Goal: Task Accomplishment & Management: Manage account settings

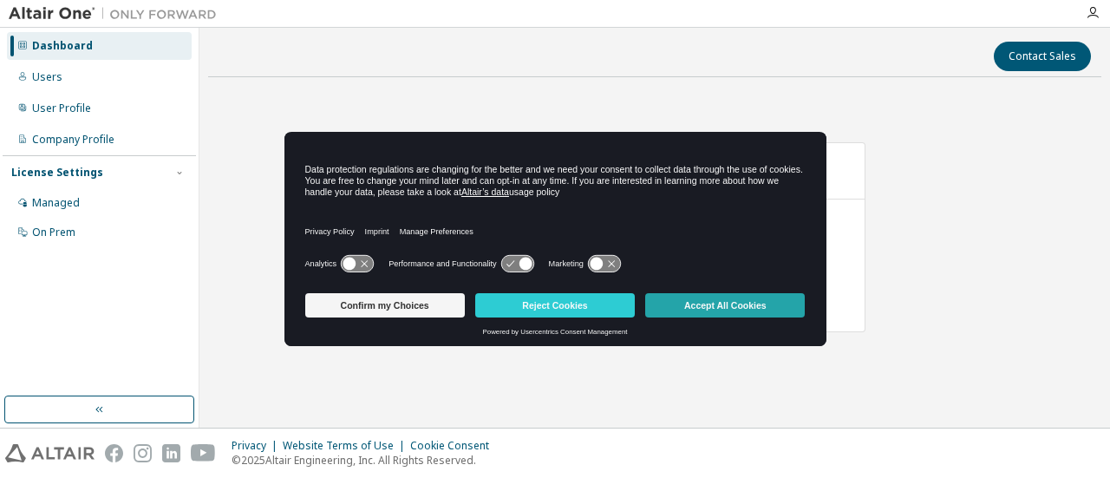
click at [701, 304] on button "Accept All Cookies" at bounding box center [725, 305] width 160 height 24
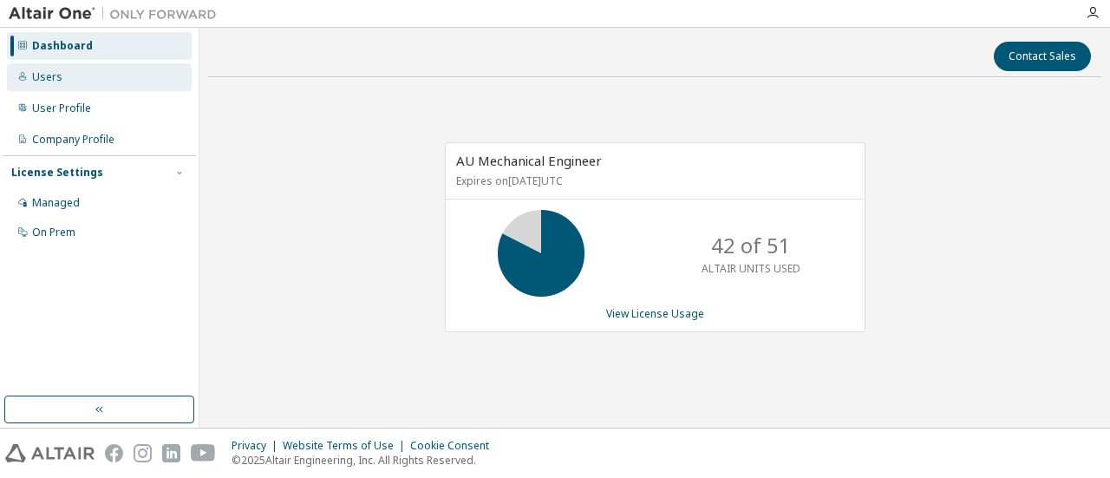
click at [71, 81] on div "Users" at bounding box center [99, 77] width 185 height 28
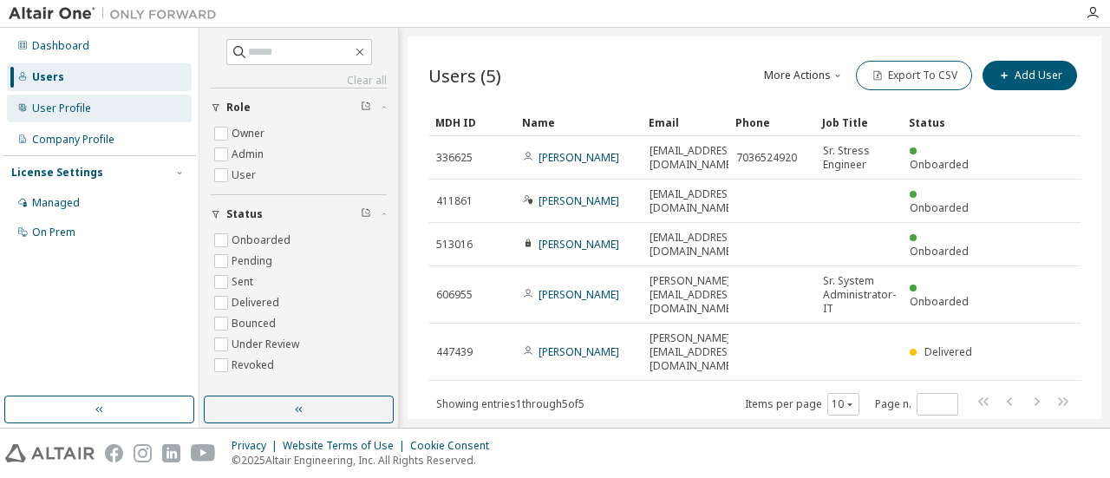
click at [84, 110] on div "User Profile" at bounding box center [61, 108] width 59 height 14
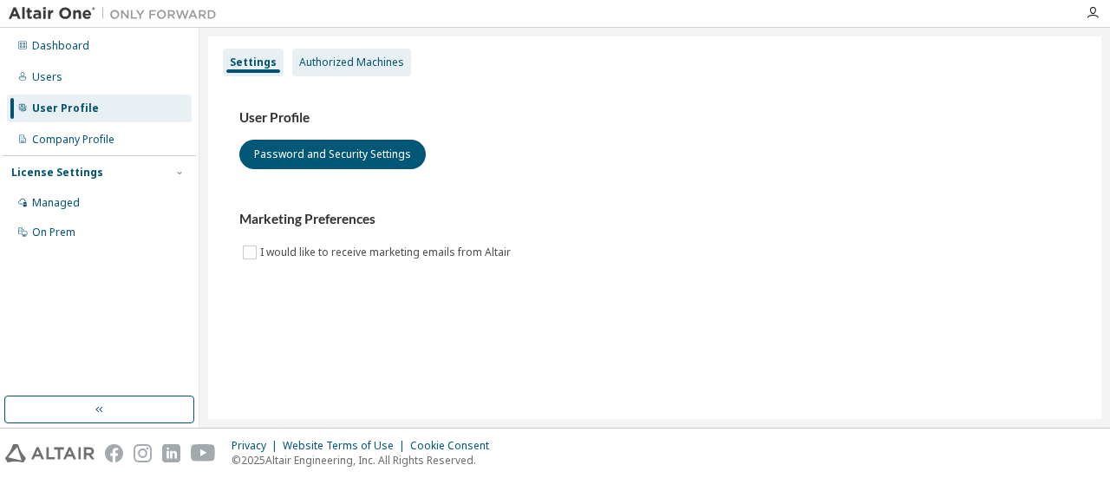
click at [351, 68] on div "Authorized Machines" at bounding box center [351, 62] width 105 height 14
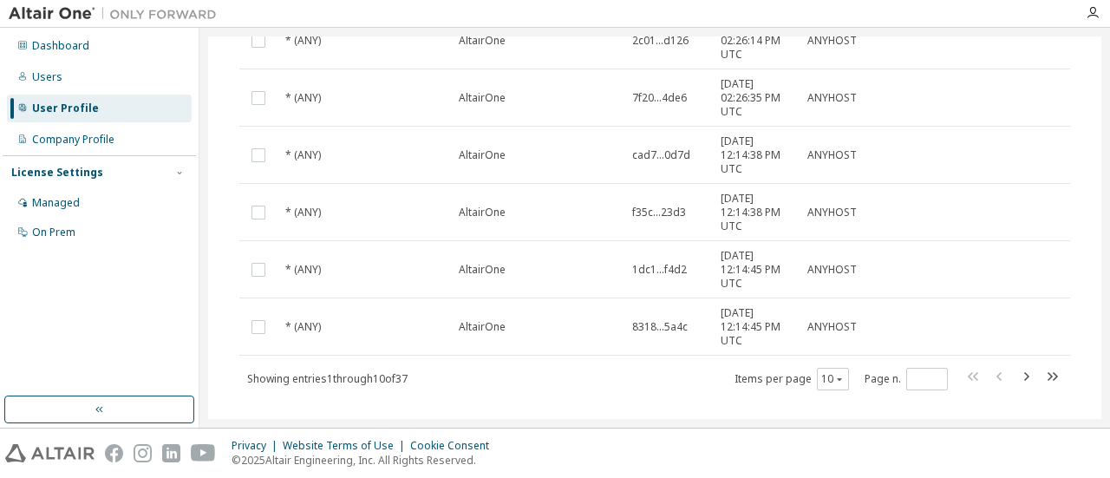
scroll to position [447, 0]
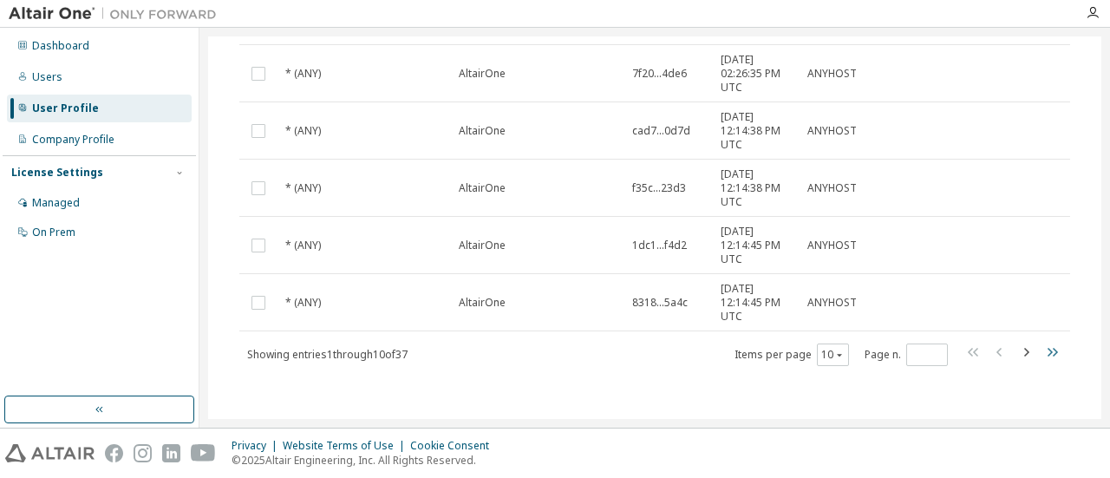
click at [1047, 351] on icon "button" at bounding box center [1052, 352] width 10 height 9
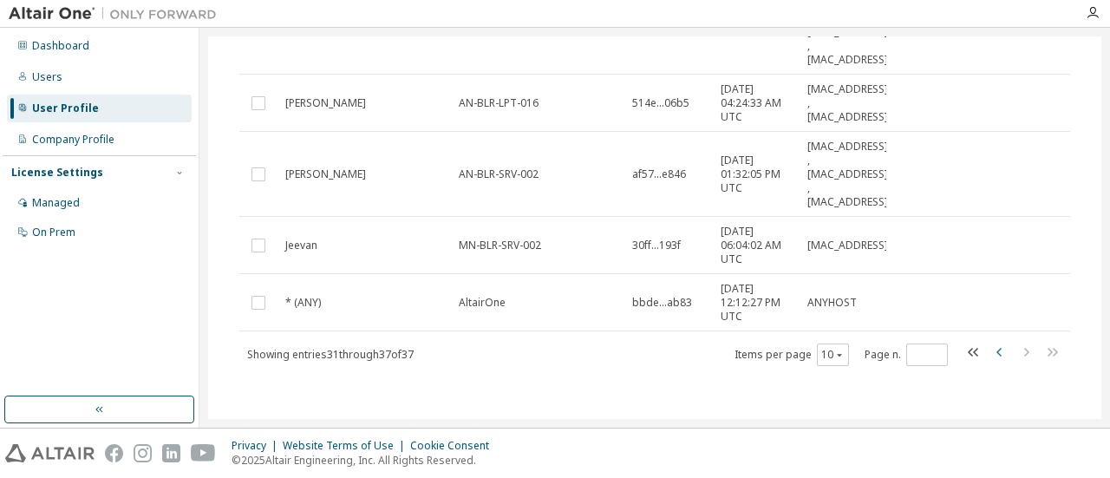
scroll to position [525, 0]
click at [992, 350] on icon "button" at bounding box center [999, 352] width 21 height 21
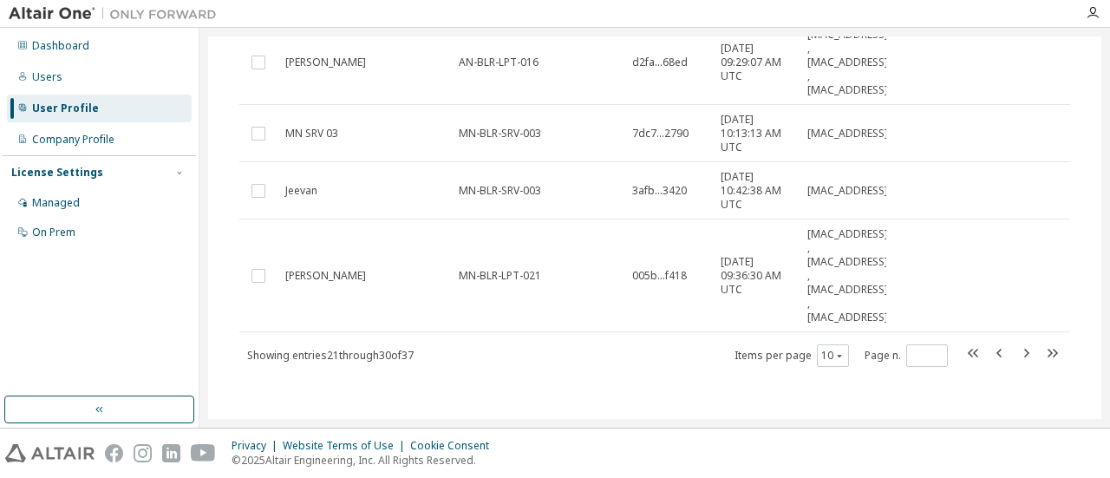
scroll to position [863, 0]
click at [992, 348] on icon "button" at bounding box center [999, 352] width 21 height 21
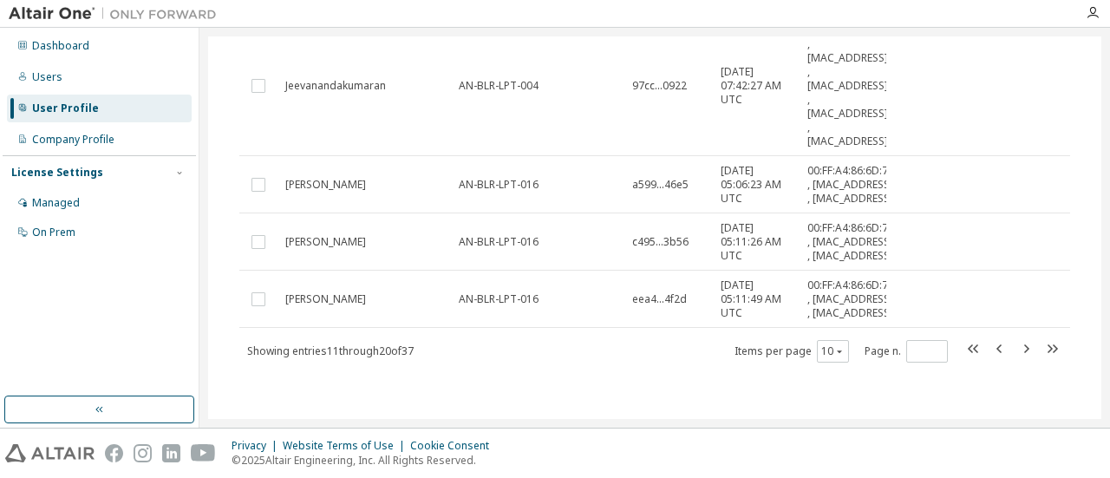
scroll to position [738, 0]
click at [1042, 347] on icon "button" at bounding box center [1051, 348] width 21 height 21
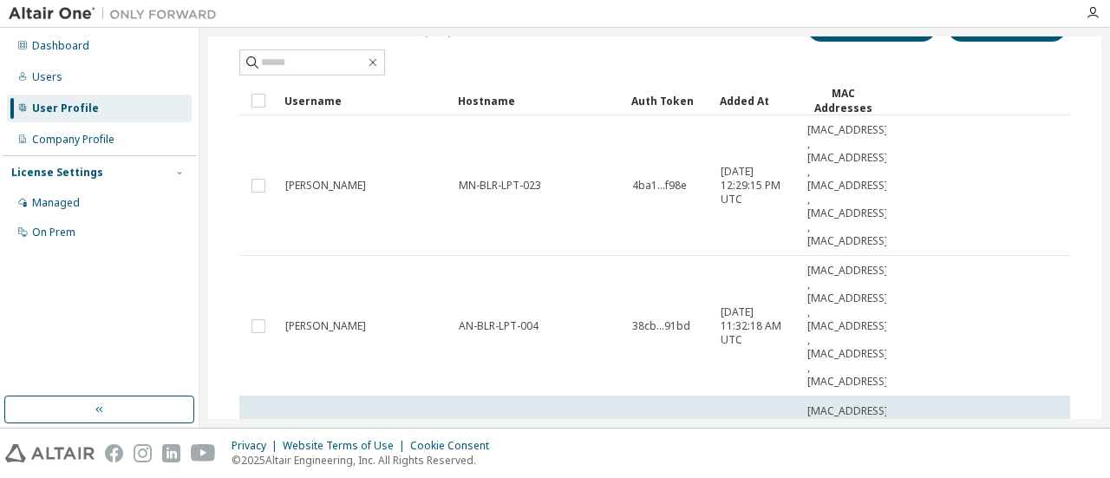
scroll to position [46, 0]
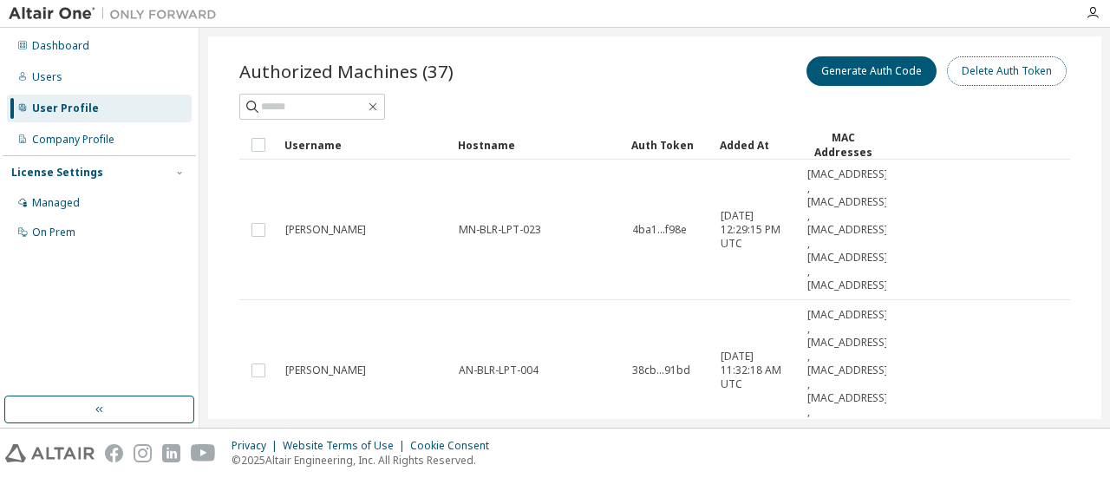
click at [998, 75] on button "Delete Auth Token" at bounding box center [1007, 70] width 120 height 29
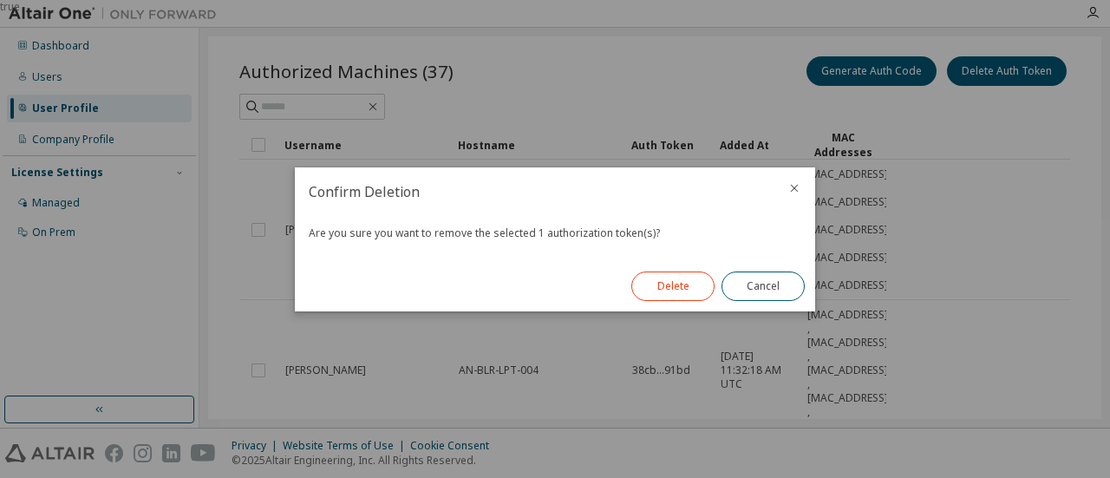
click at [672, 290] on button "Delete" at bounding box center [672, 285] width 83 height 29
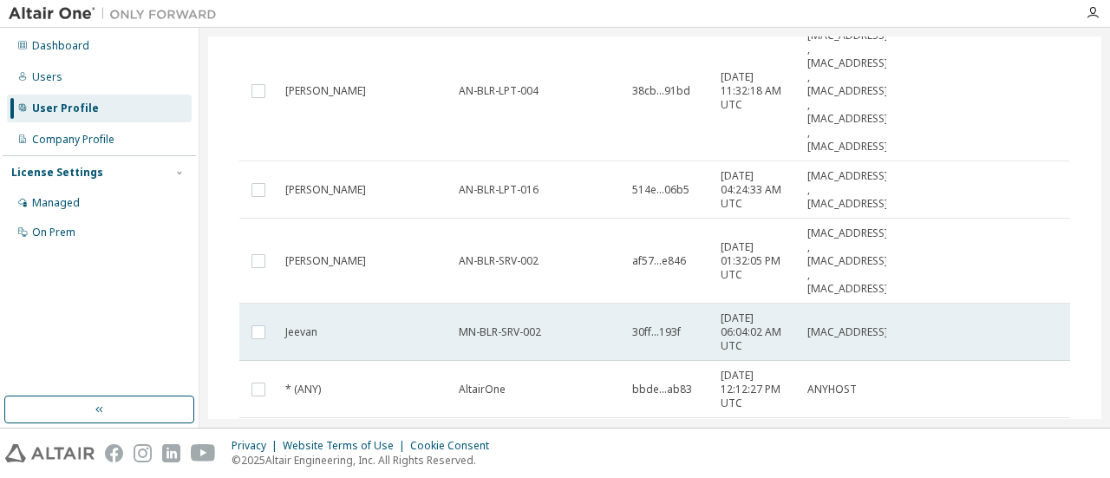
scroll to position [412, 0]
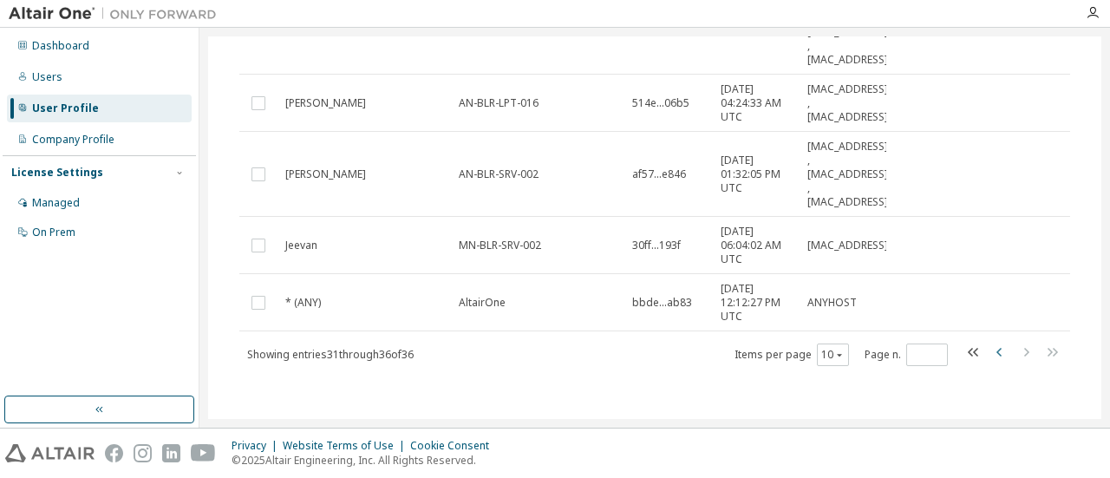
click at [993, 350] on icon "button" at bounding box center [999, 352] width 21 height 21
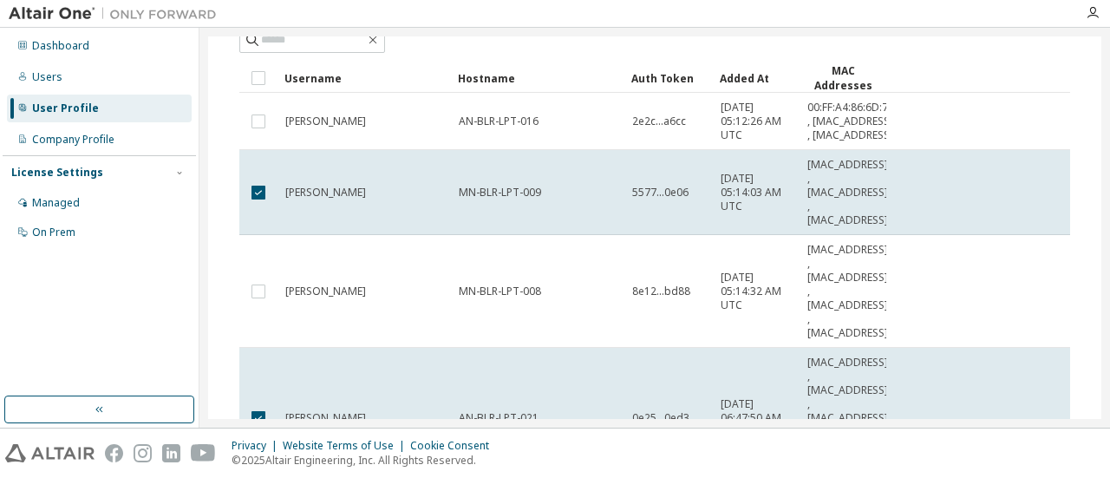
scroll to position [0, 0]
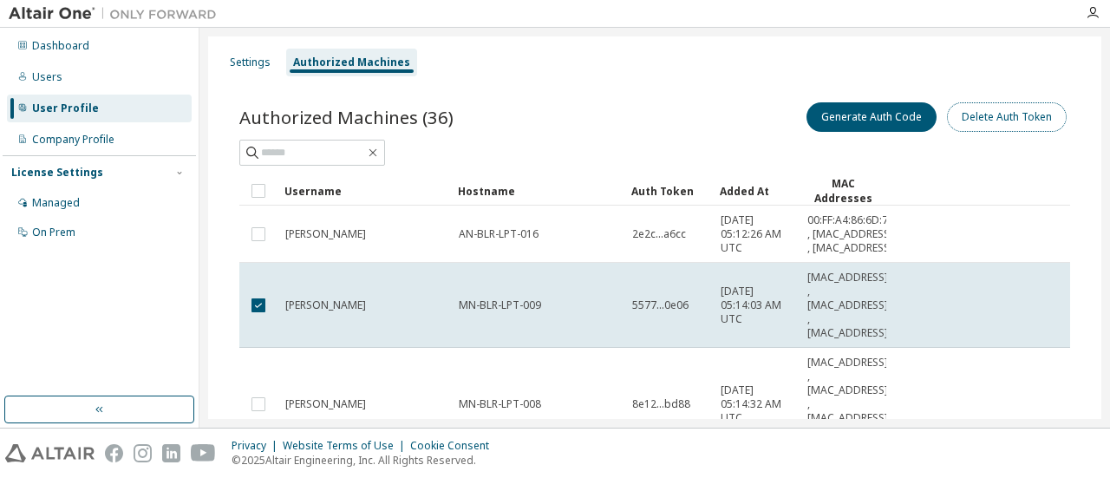
click at [999, 118] on button "Delete Auth Token" at bounding box center [1007, 116] width 120 height 29
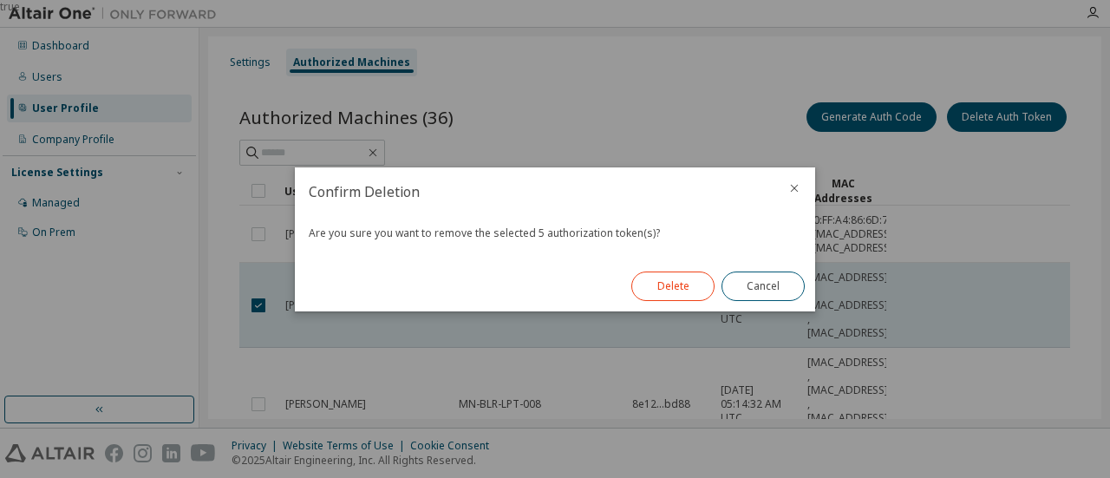
click at [657, 284] on button "Delete" at bounding box center [672, 285] width 83 height 29
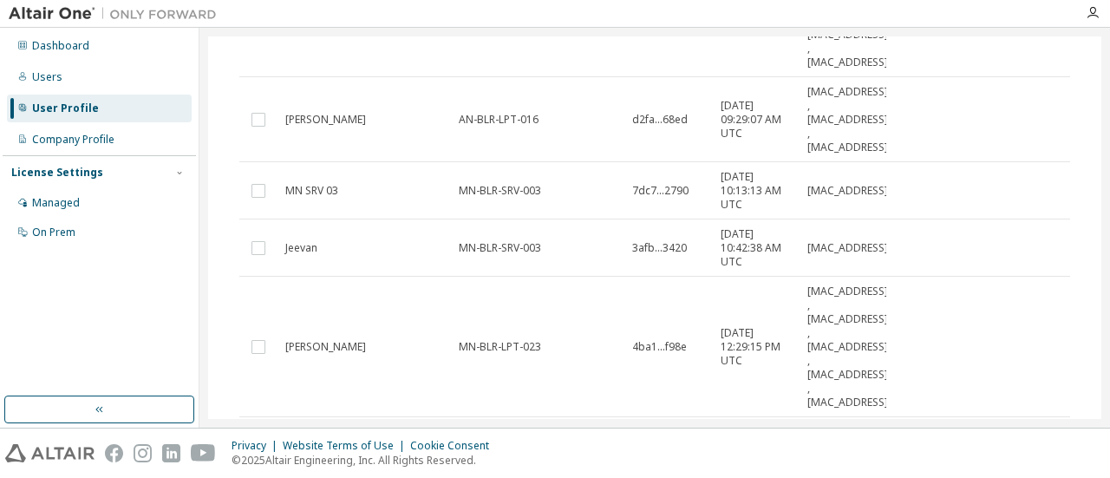
scroll to position [777, 0]
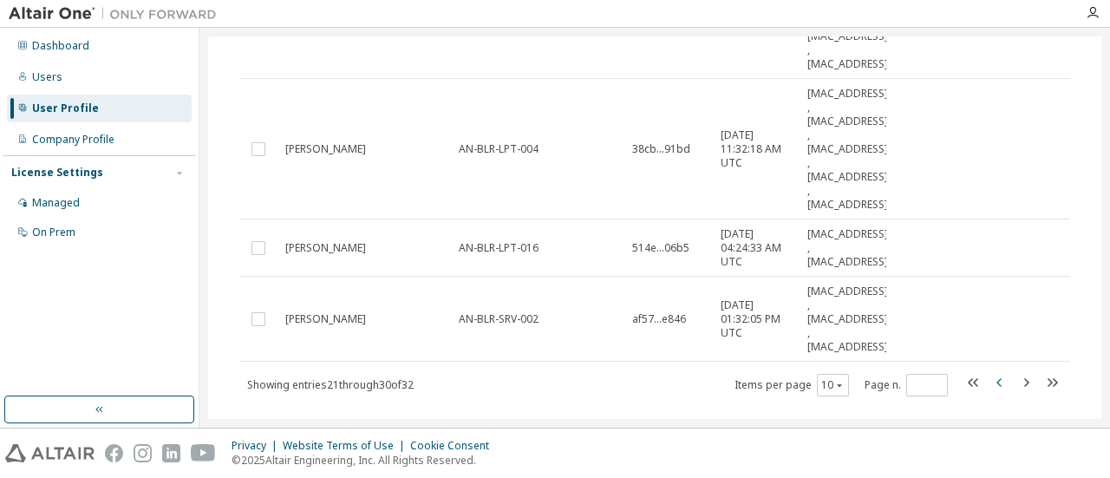
click at [996, 378] on icon "button" at bounding box center [998, 382] width 5 height 9
type input "*"
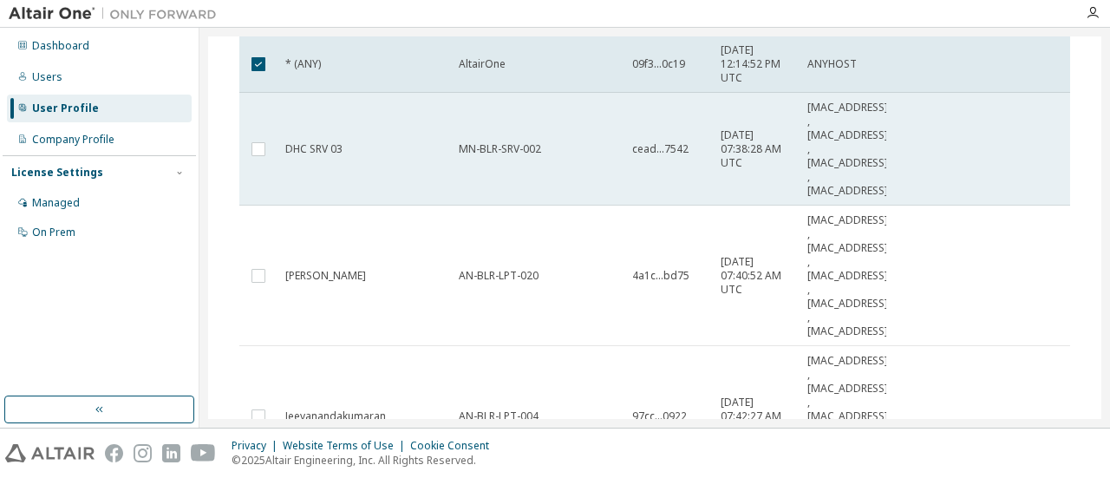
scroll to position [0, 0]
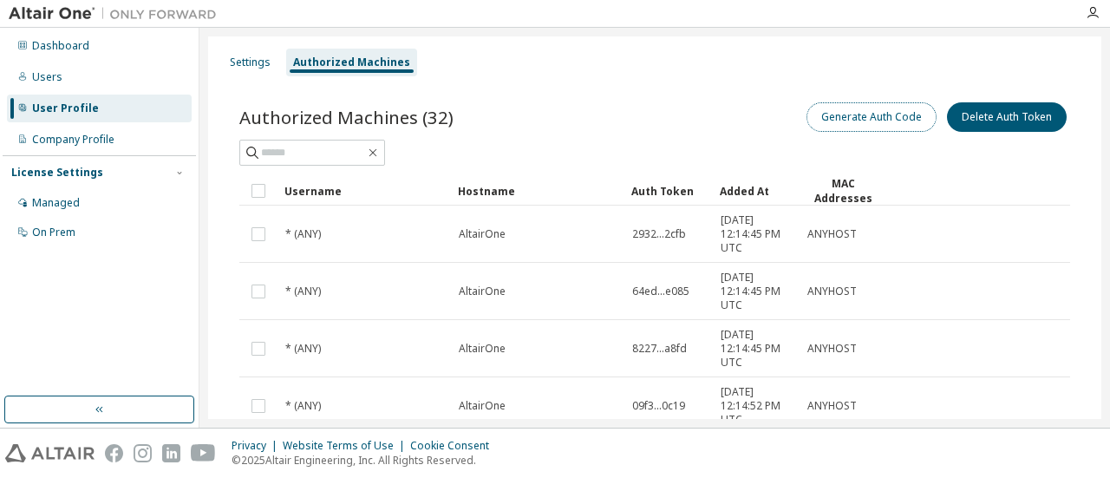
click at [832, 117] on button "Generate Auth Code" at bounding box center [871, 116] width 130 height 29
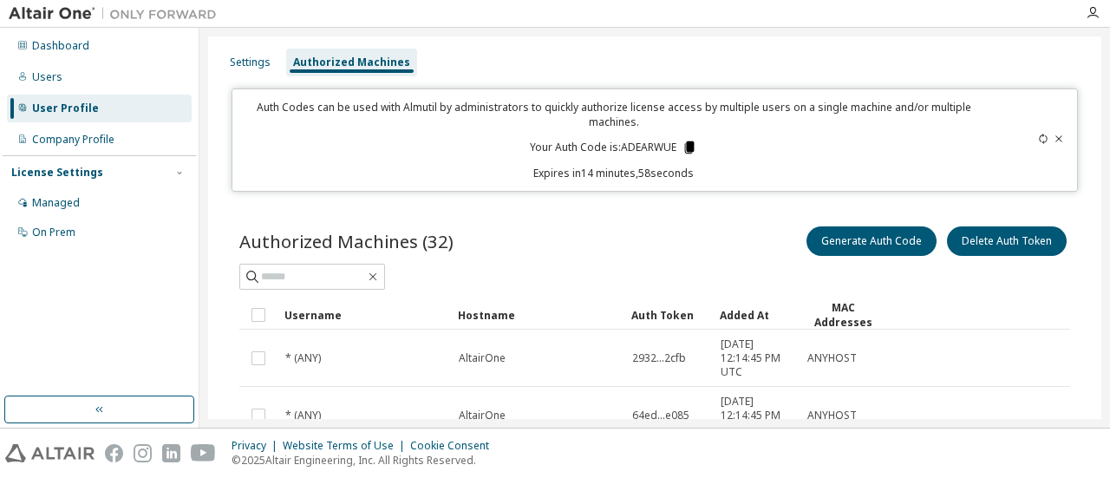
click at [687, 143] on icon at bounding box center [690, 147] width 10 height 12
drag, startPoint x: 616, startPoint y: 149, endPoint x: 676, endPoint y: 152, distance: 59.9
click at [676, 152] on p "Your Auth Code is: ADEARWUE" at bounding box center [613, 148] width 167 height 16
click at [688, 148] on icon at bounding box center [690, 147] width 10 height 12
